Goal: Navigation & Orientation: Understand site structure

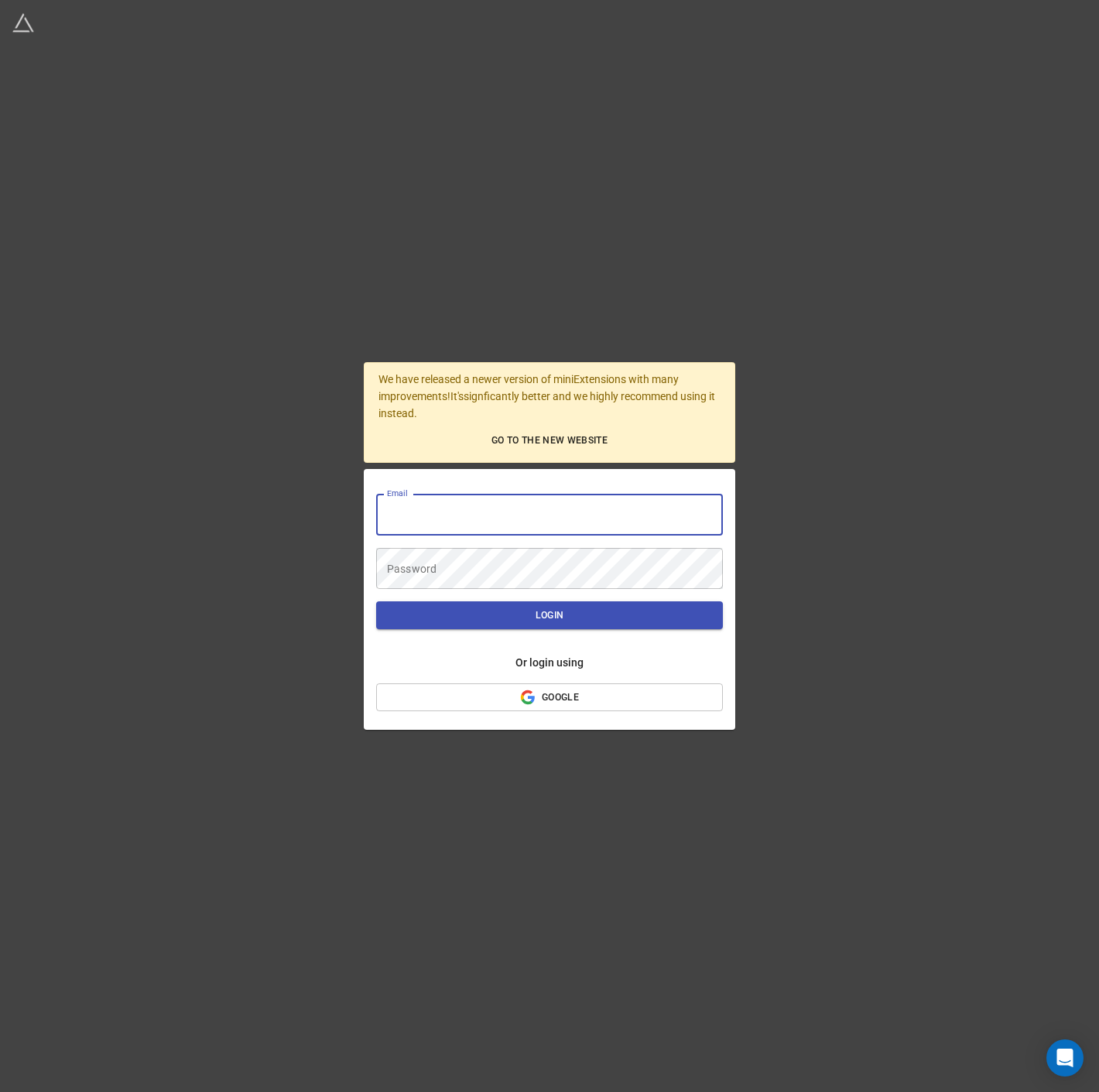
type input "[PERSON_NAME][EMAIL_ADDRESS][PERSON_NAME][DOMAIN_NAME]"
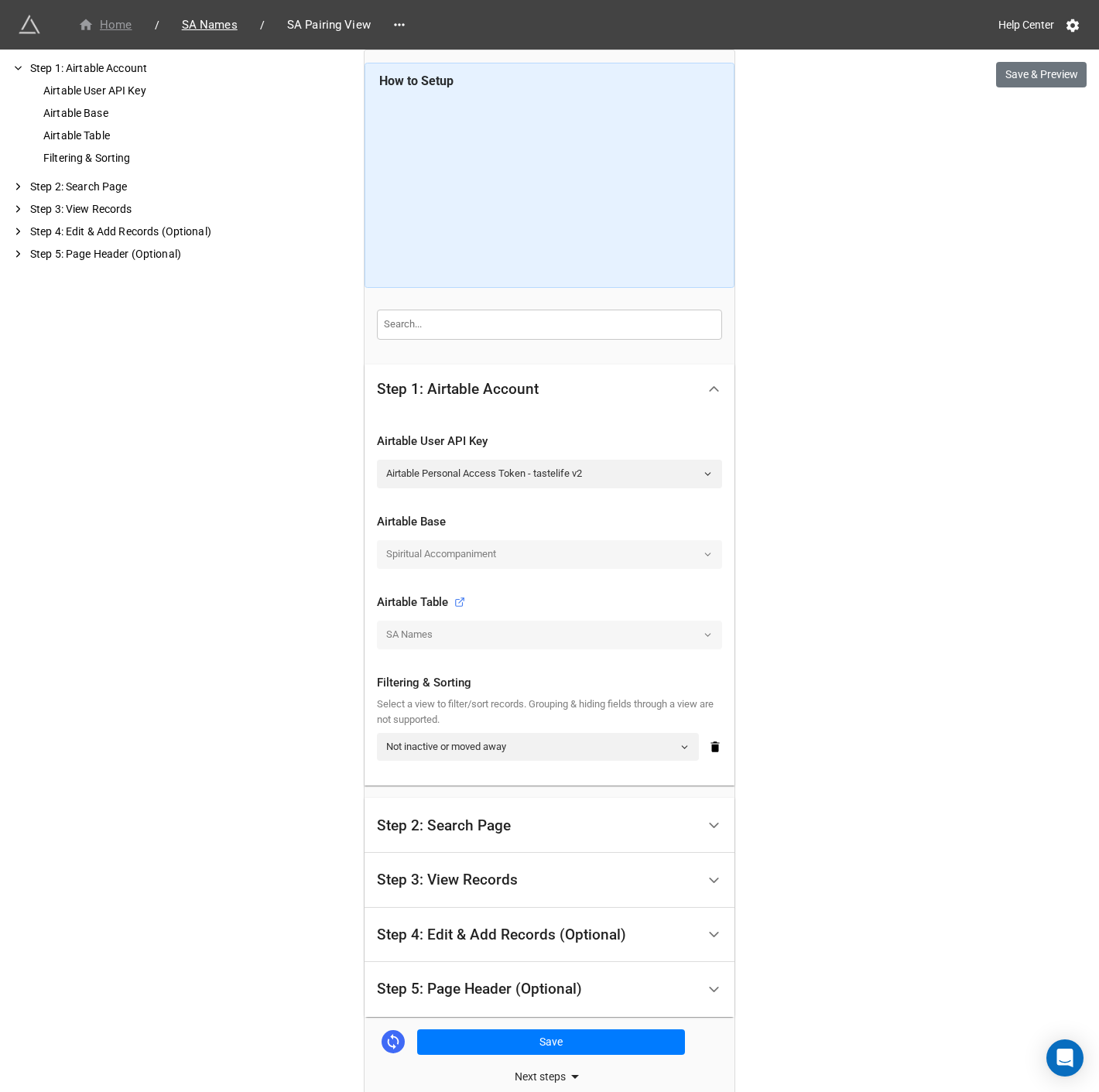
click at [116, 22] on div "Home" at bounding box center [105, 25] width 54 height 18
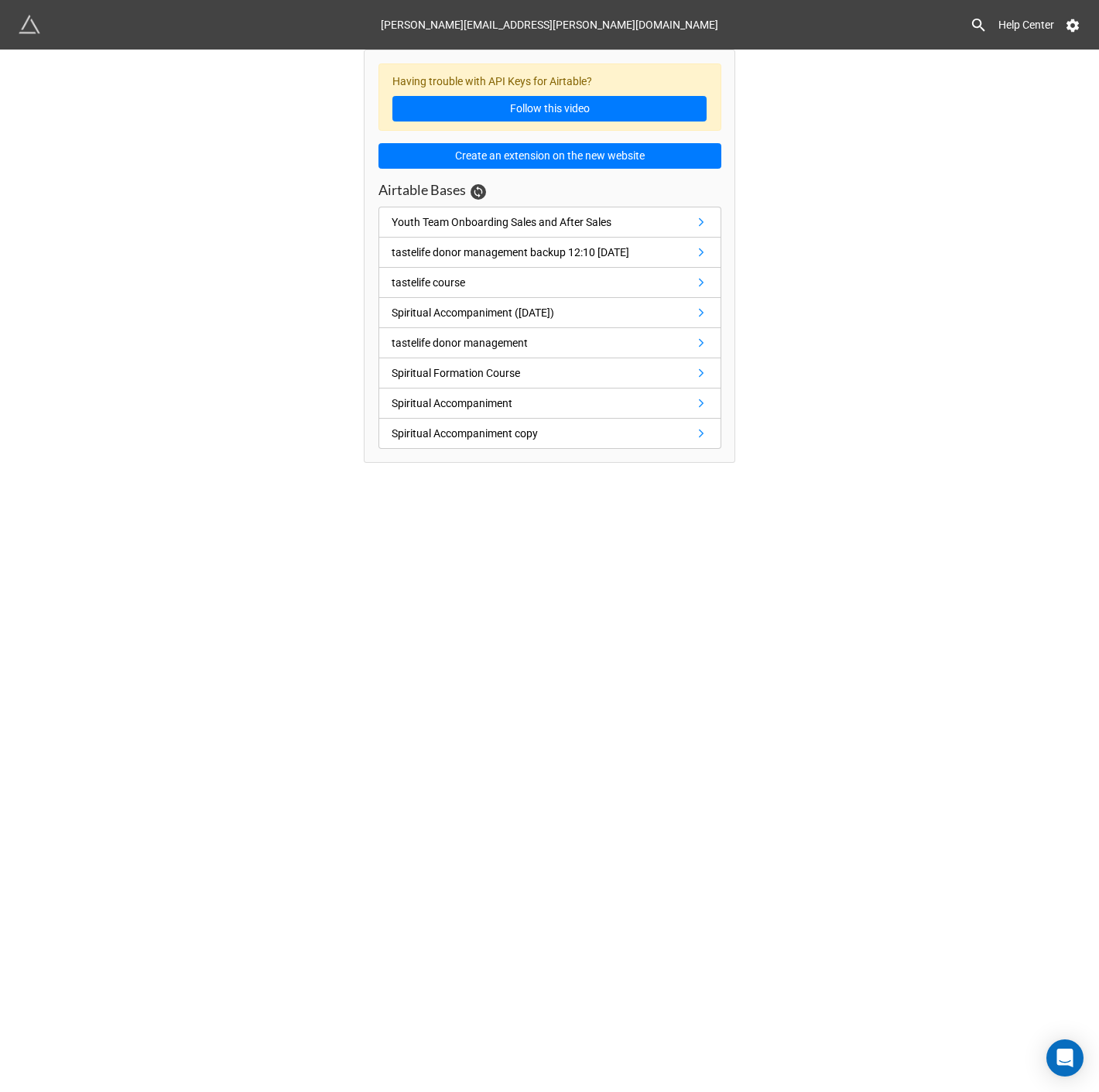
click at [505, 408] on div "Spiritual Accompaniment" at bounding box center [452, 403] width 121 height 17
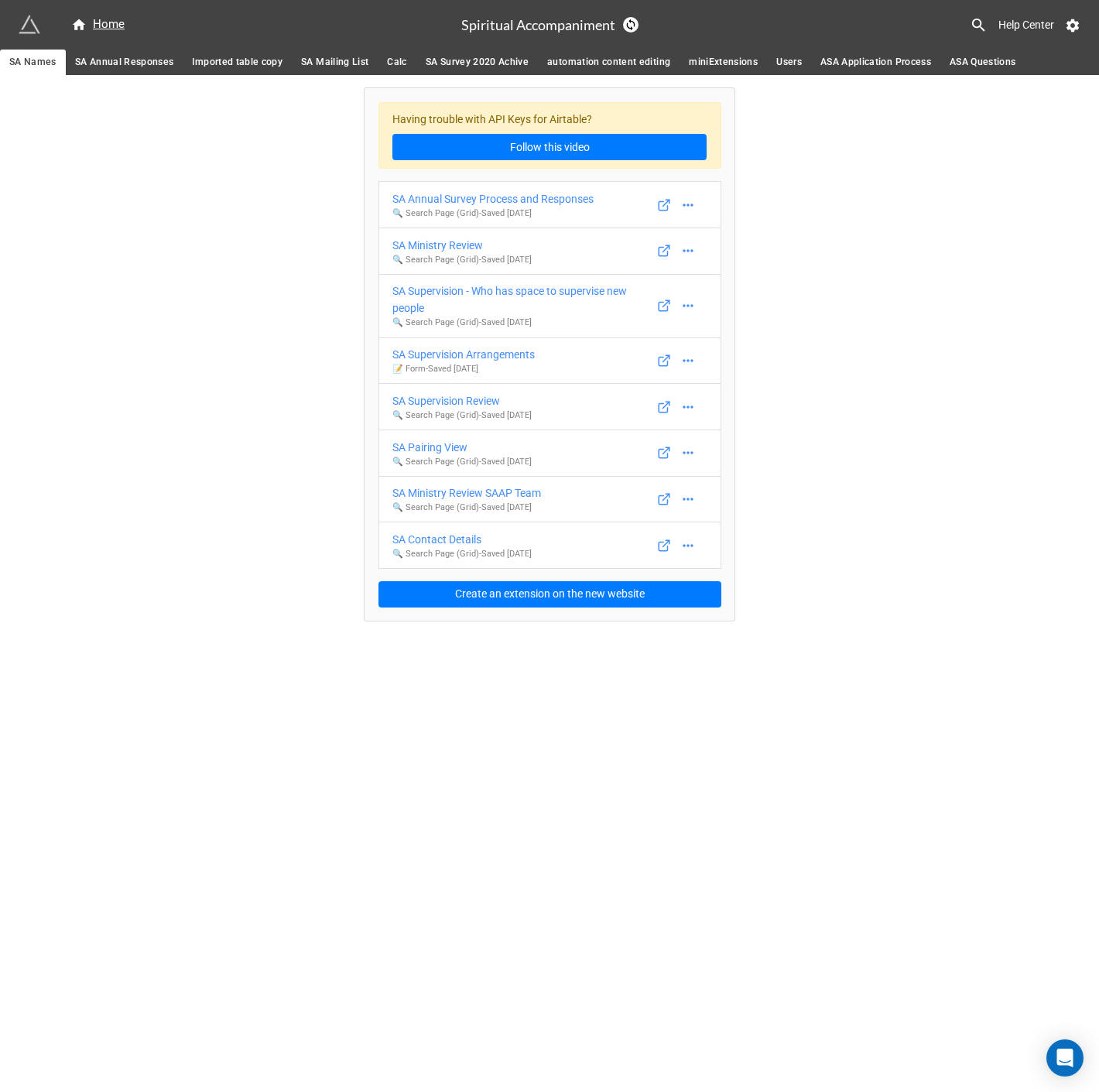
click at [969, 63] on span "ASA Questions" at bounding box center [983, 62] width 67 height 16
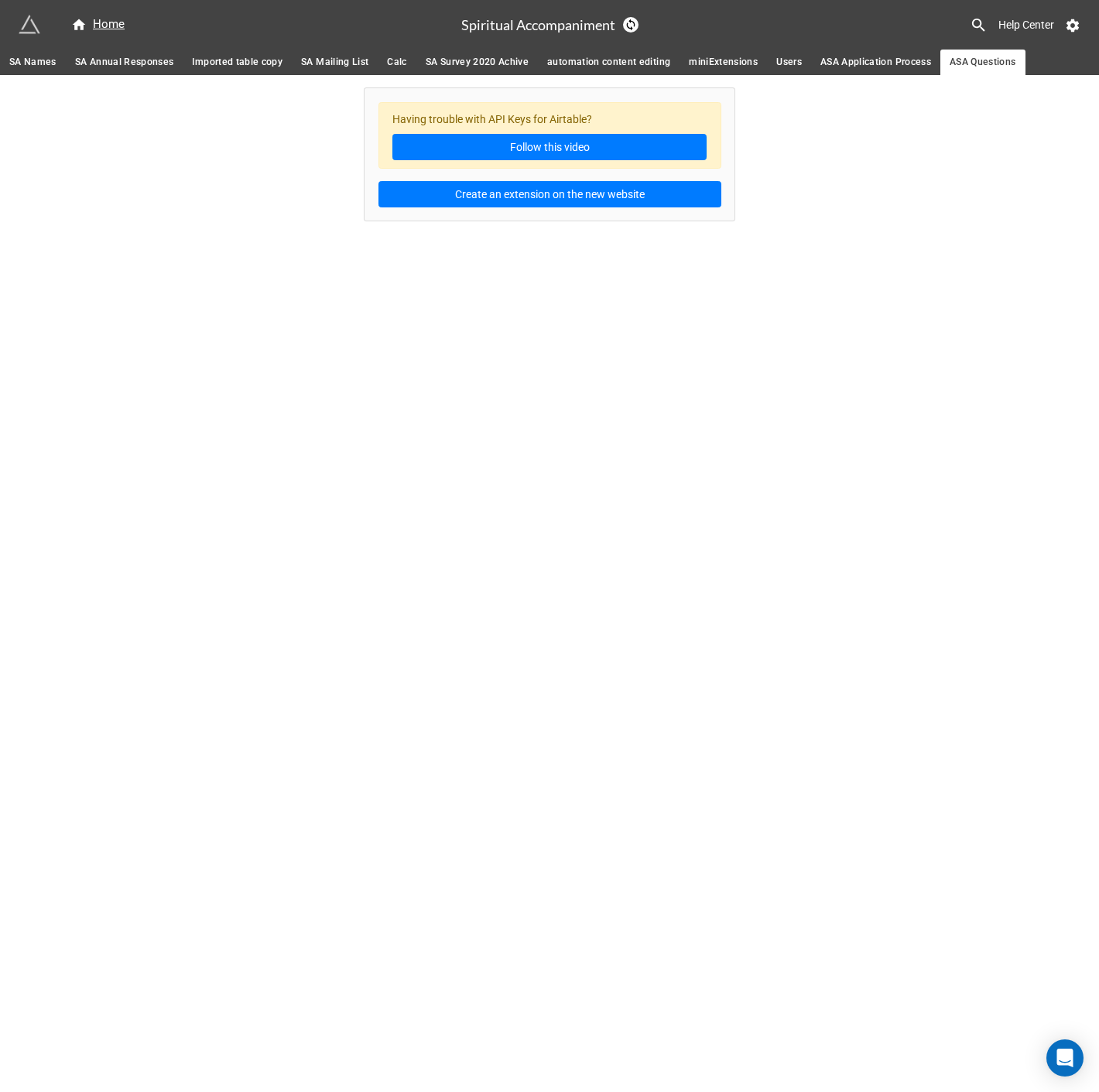
click at [907, 58] on span "ASA Application Process" at bounding box center [875, 62] width 111 height 16
click at [785, 63] on span "Users" at bounding box center [789, 62] width 25 height 16
click at [728, 62] on span "miniExtensions" at bounding box center [723, 62] width 69 height 16
click at [620, 60] on span "automation content editing" at bounding box center [609, 62] width 124 height 16
click at [490, 63] on span "SA Survey 2020 Achive" at bounding box center [477, 62] width 103 height 16
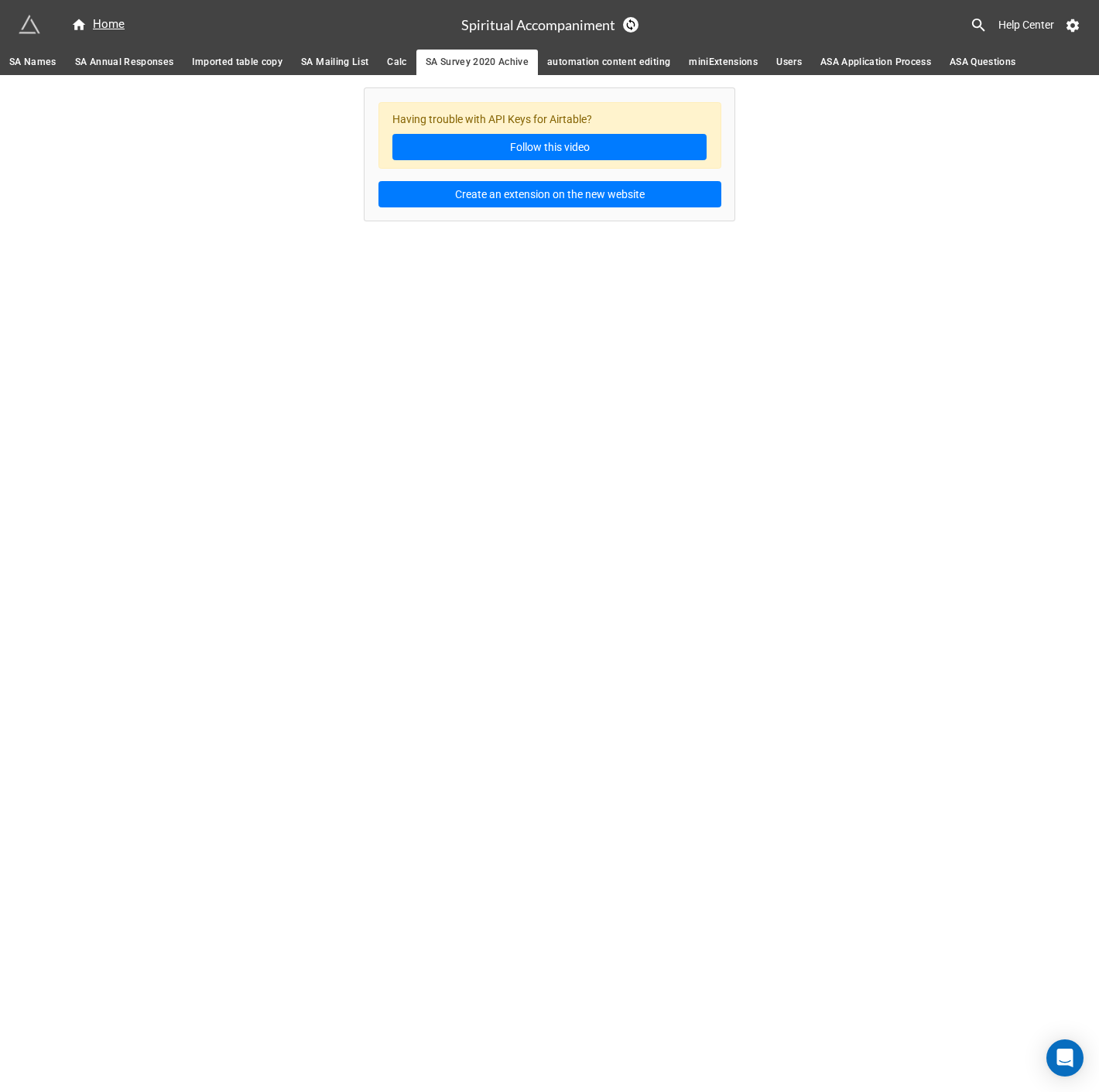
click at [378, 56] on link "Calc" at bounding box center [397, 62] width 38 height 25
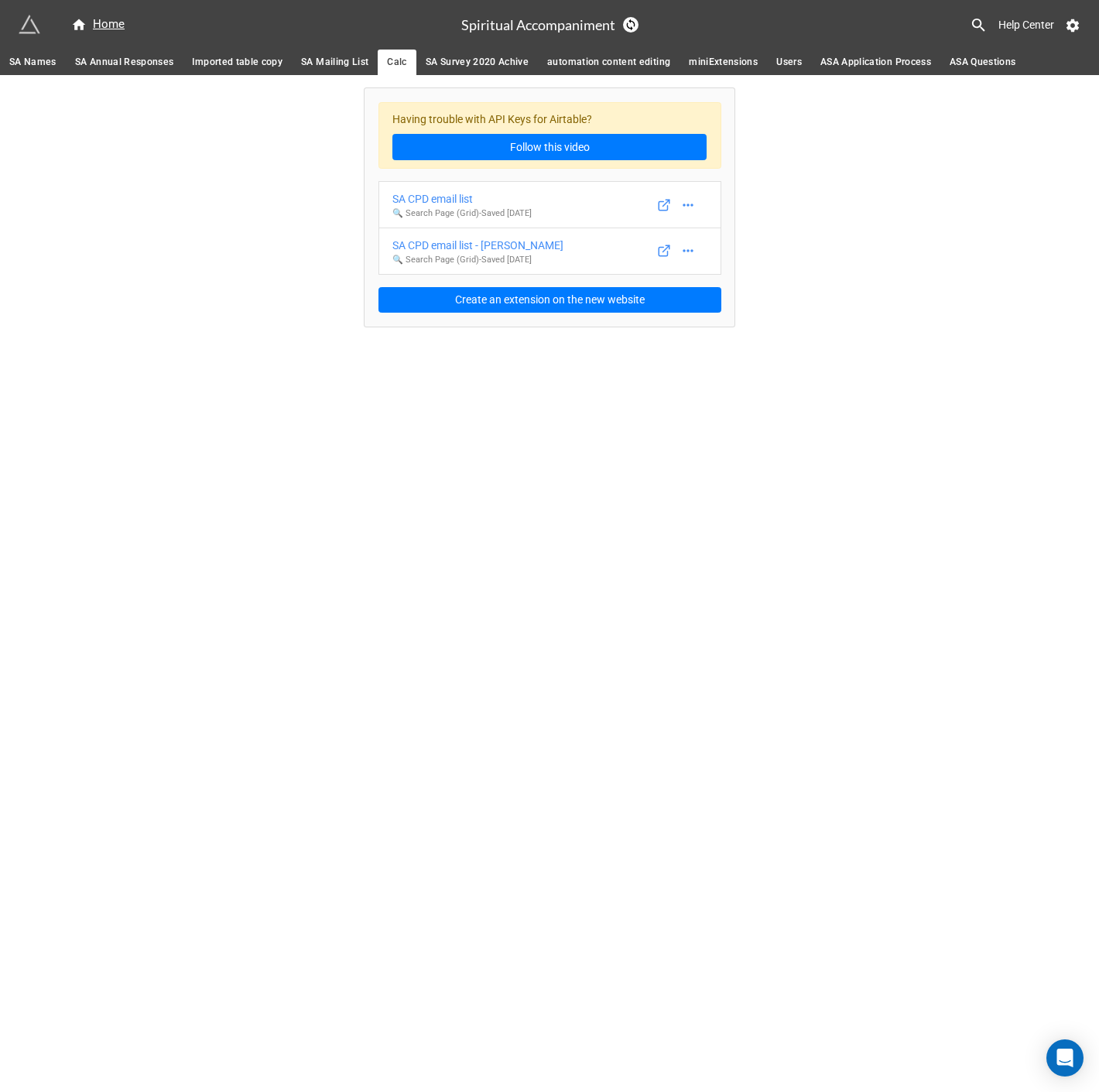
click at [333, 57] on span "SA Mailing List" at bounding box center [334, 62] width 68 height 16
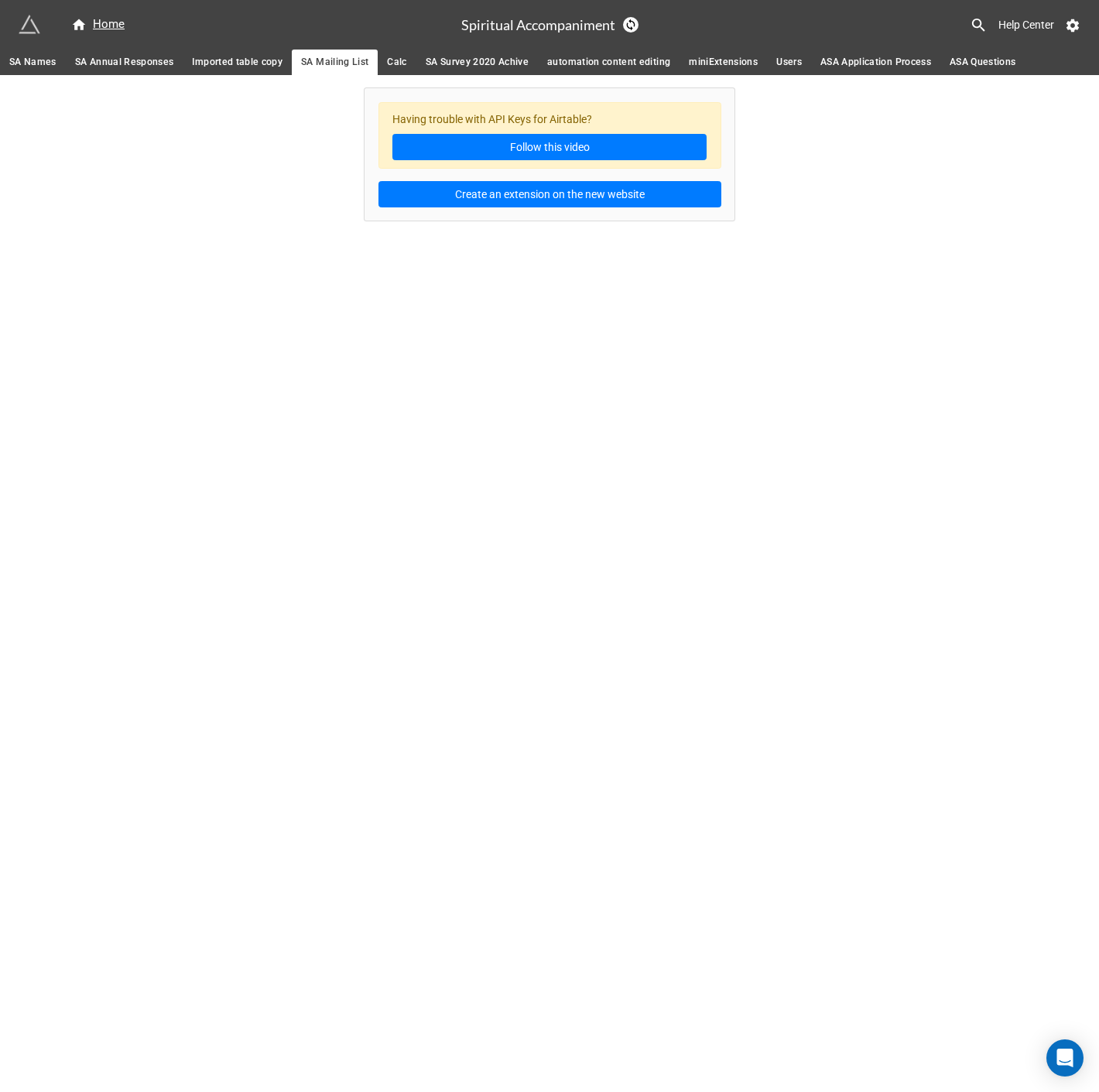
click at [243, 52] on link "Imported table copy" at bounding box center [237, 62] width 109 height 25
click at [151, 57] on span "SA Annual Responses" at bounding box center [124, 62] width 99 height 16
click at [47, 64] on span "SA Names" at bounding box center [32, 62] width 47 height 16
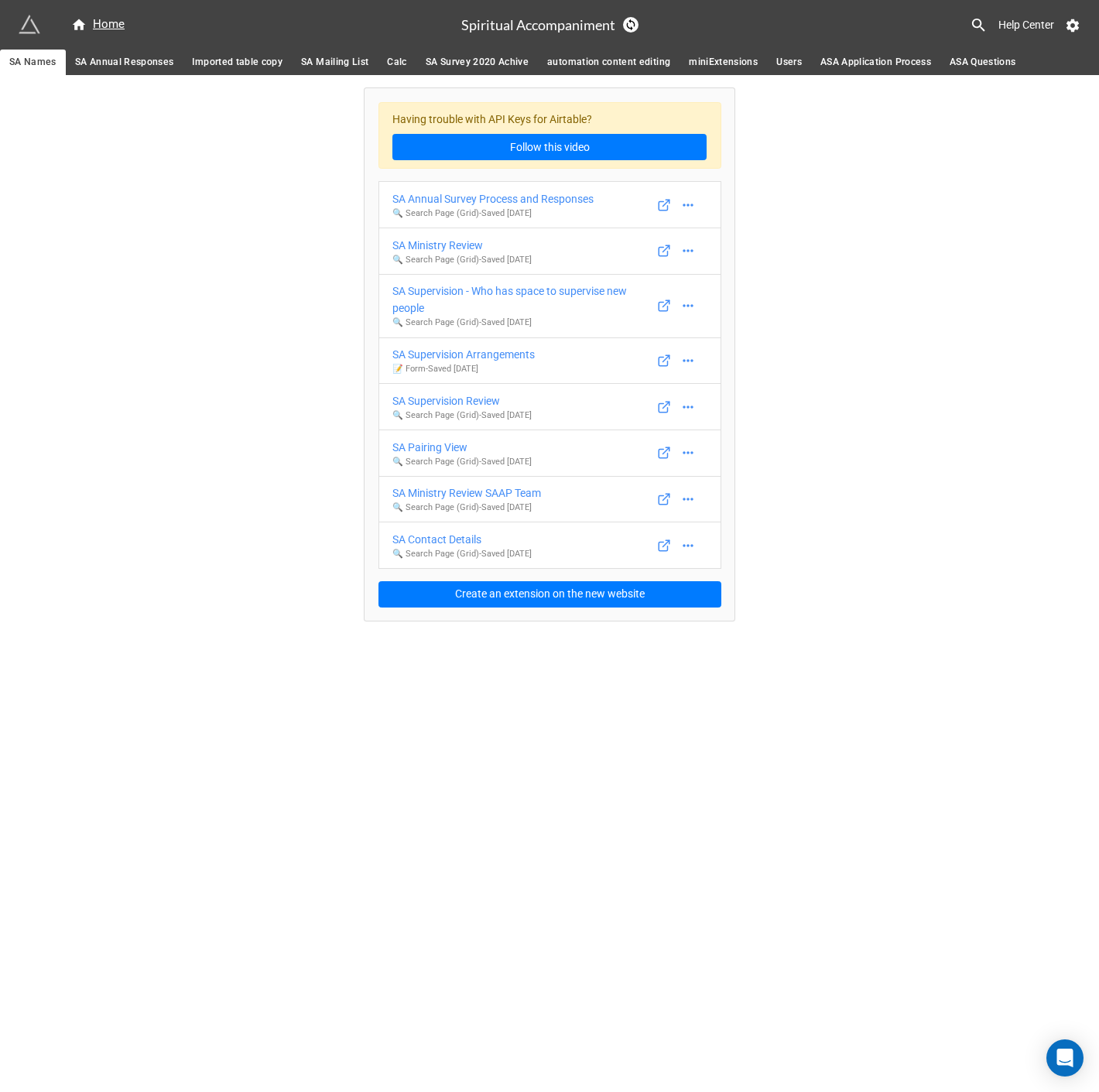
click at [135, 67] on span "SA Annual Responses" at bounding box center [124, 62] width 99 height 16
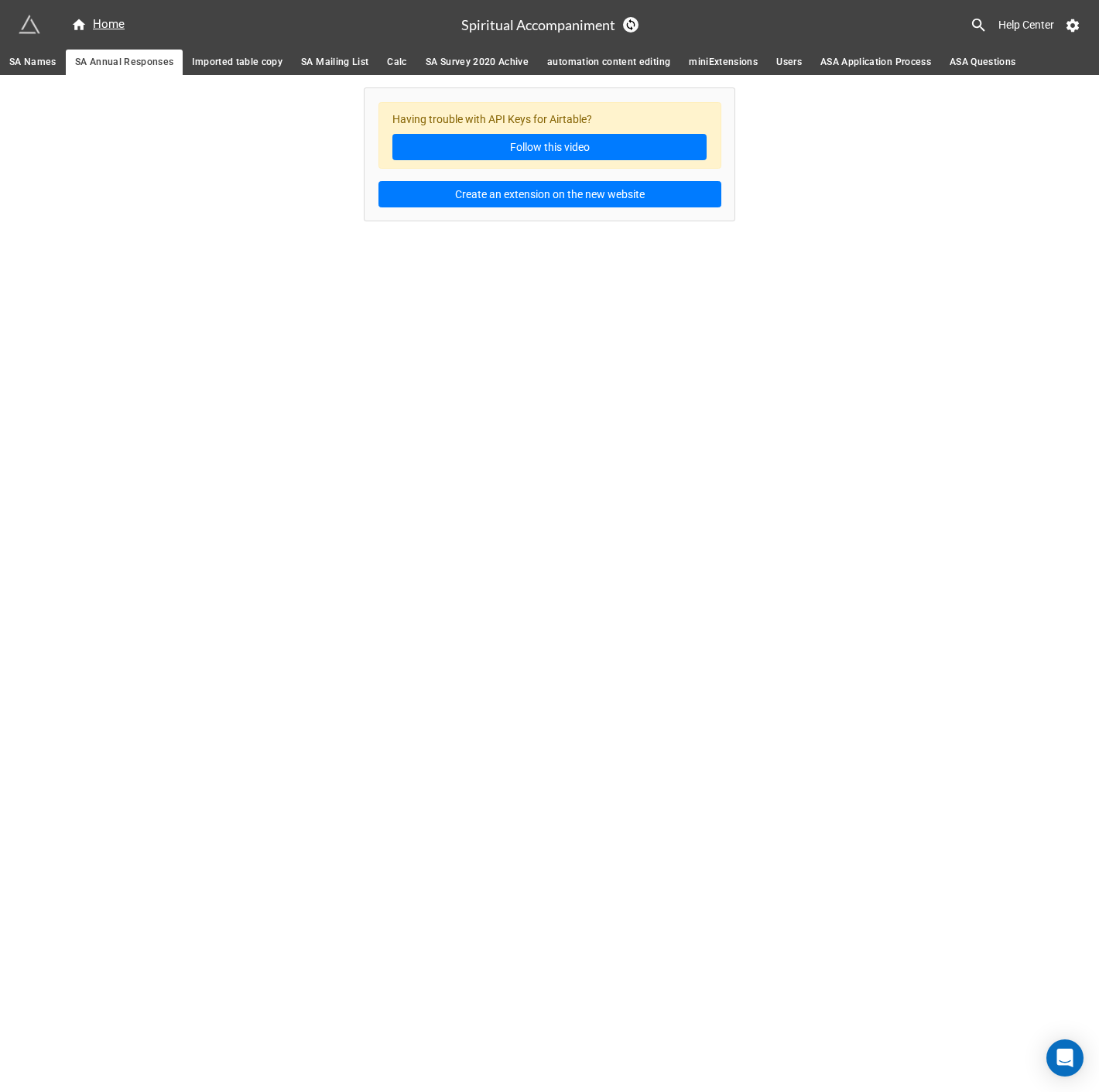
click at [27, 57] on span "SA Names" at bounding box center [32, 62] width 47 height 16
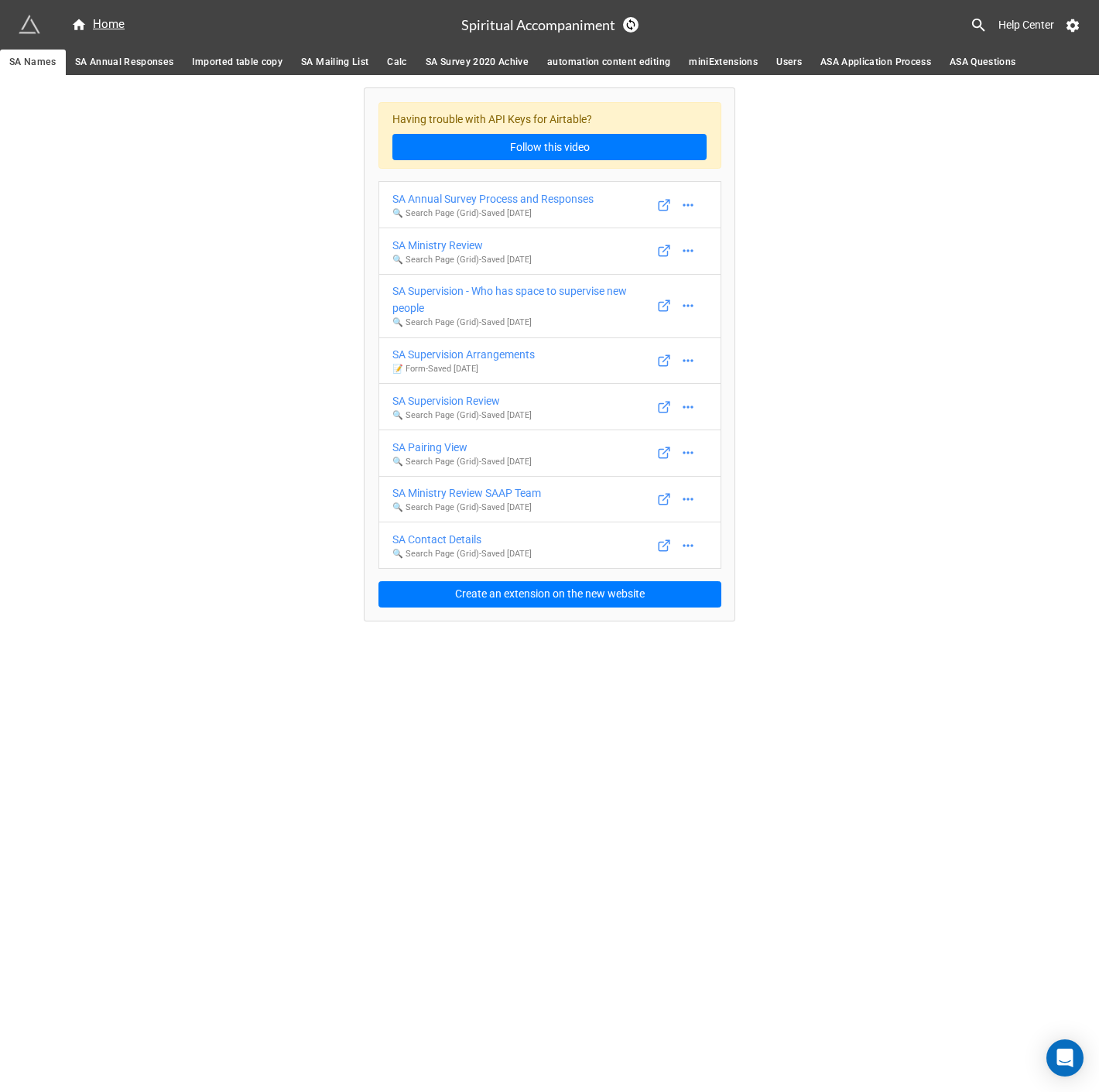
click at [133, 64] on span "SA Annual Responses" at bounding box center [124, 62] width 99 height 16
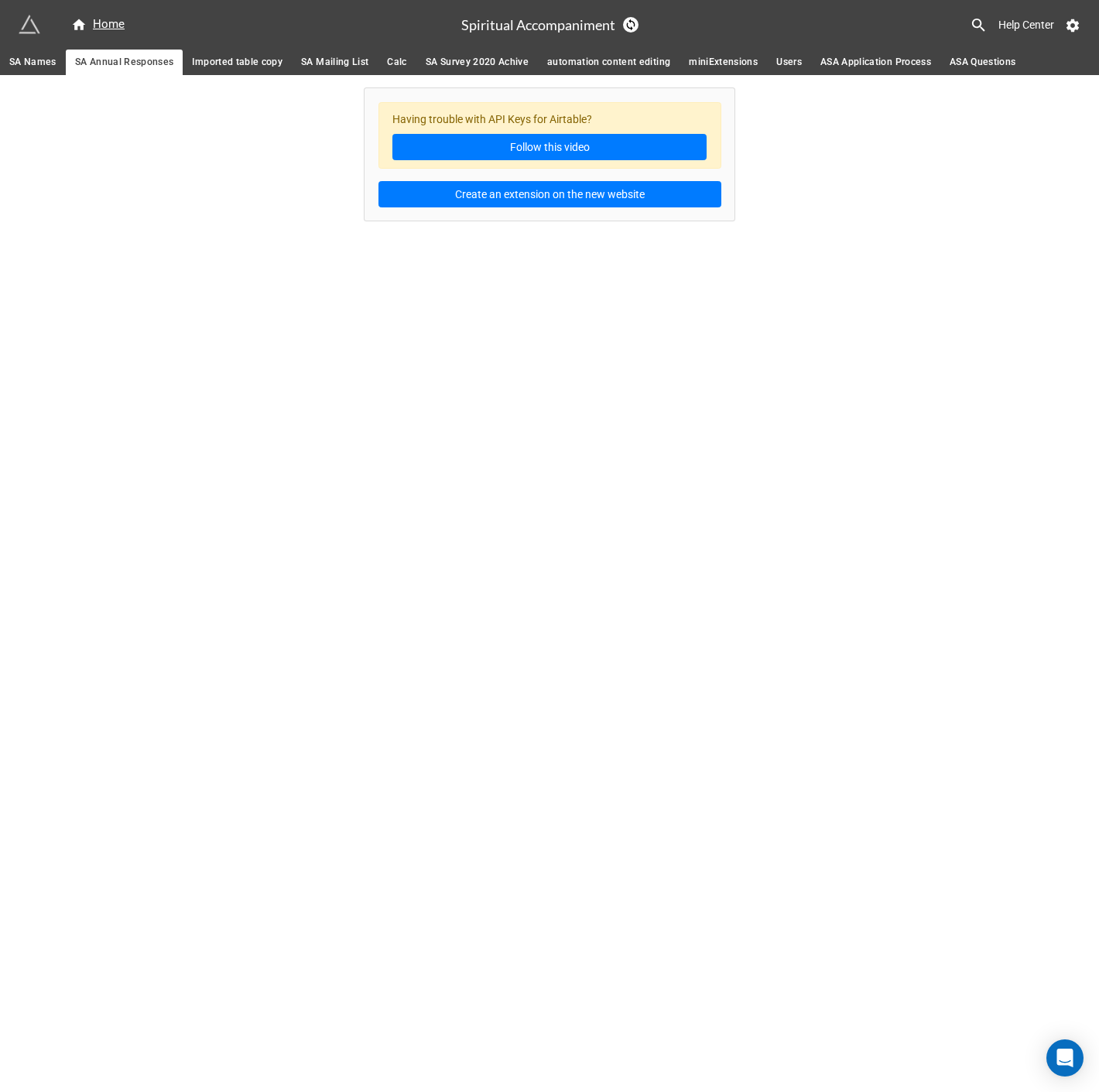
click at [45, 58] on span "SA Names" at bounding box center [32, 62] width 47 height 16
